Goal: Use online tool/utility: Use online tool/utility

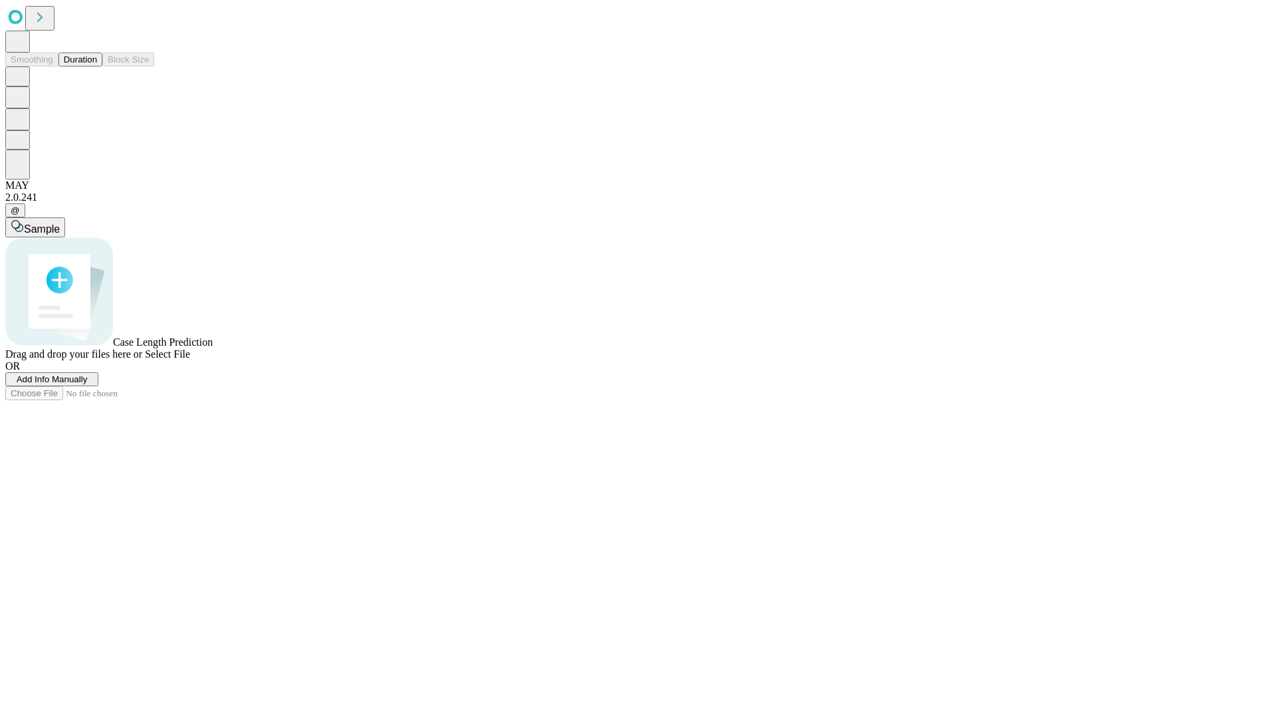
click at [97, 66] on button "Duration" at bounding box center [80, 60] width 44 height 14
click at [60, 223] on span "Sample" at bounding box center [42, 228] width 36 height 11
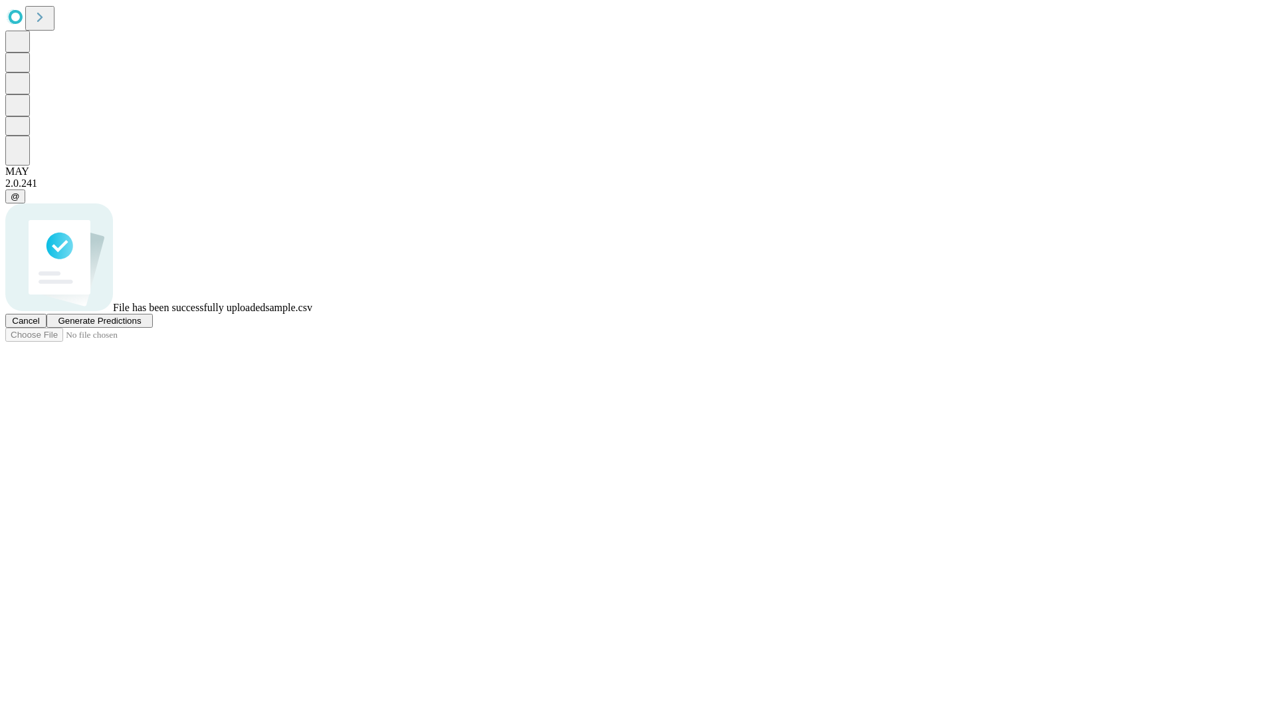
click at [141, 326] on span "Generate Predictions" at bounding box center [99, 321] width 83 height 10
